Goal: Find specific page/section: Find specific page/section

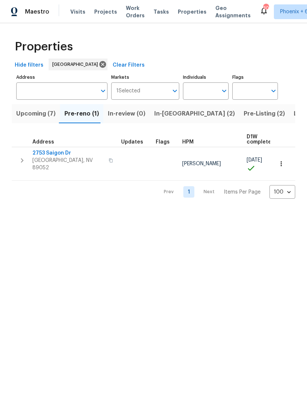
click at [294, 117] on span "Listed (31)" at bounding box center [309, 114] width 30 height 10
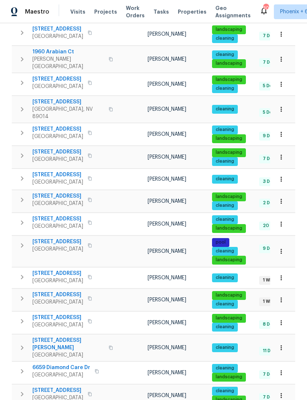
scroll to position [379, 0]
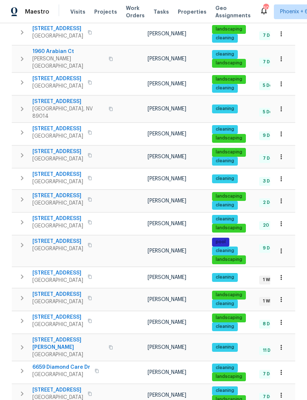
click at [283, 319] on icon "button" at bounding box center [281, 322] width 7 height 7
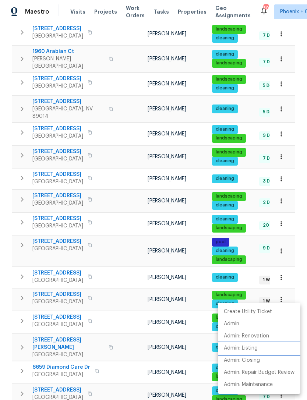
click at [250, 350] on p "Admin: Listing" at bounding box center [241, 349] width 34 height 8
click at [298, 267] on div at bounding box center [153, 200] width 307 height 400
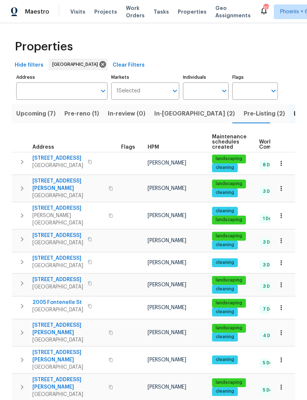
scroll to position [-3, 0]
click at [287, 262] on td at bounding box center [282, 262] width 25 height 21
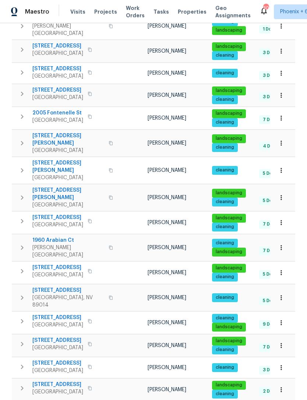
scroll to position [192, 0]
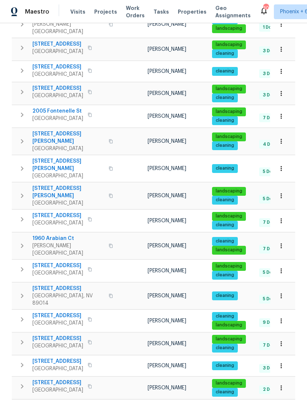
click at [292, 333] on td at bounding box center [282, 344] width 25 height 22
click at [284, 242] on icon "button" at bounding box center [281, 245] width 7 height 7
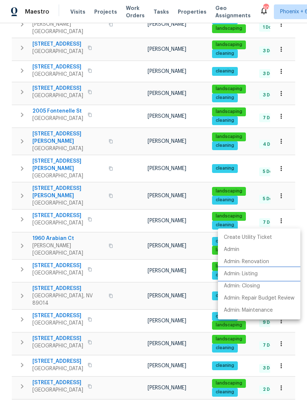
click at [258, 276] on p "Admin: Listing" at bounding box center [241, 274] width 34 height 8
click at [294, 183] on div at bounding box center [153, 200] width 307 height 400
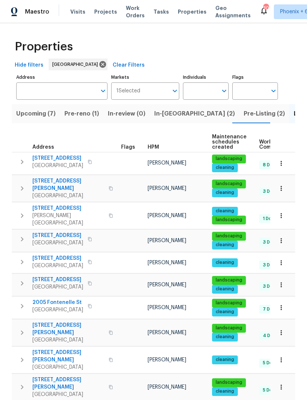
scroll to position [0, 0]
click at [171, 117] on span "In-[GEOGRAPHIC_DATA] (2)" at bounding box center [194, 114] width 81 height 10
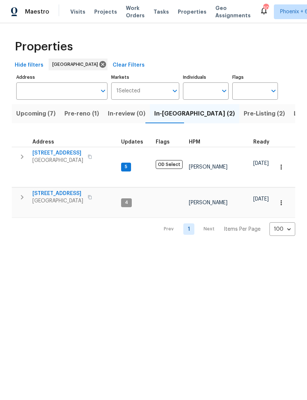
click at [207, 91] on input "Individuals" at bounding box center [200, 91] width 35 height 17
type input "[PERSON_NAME]"
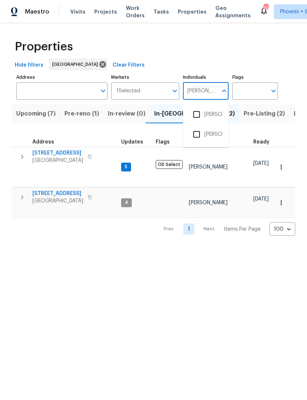
click at [196, 113] on input "checkbox" at bounding box center [196, 114] width 15 height 15
